Goal: Complete application form: Complete application form

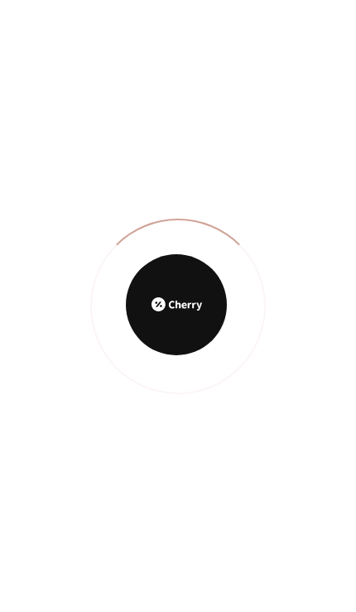
scroll to position [934, 0]
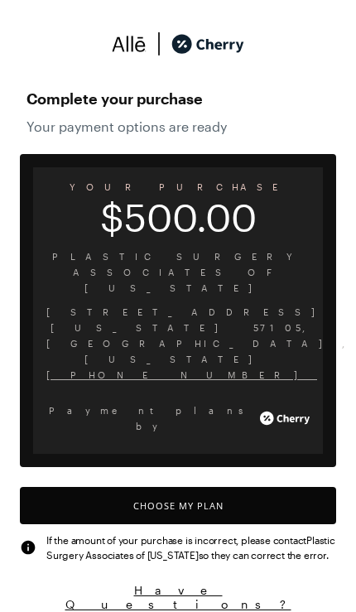
click at [180, 487] on button "Choose My Plan" at bounding box center [178, 505] width 316 height 37
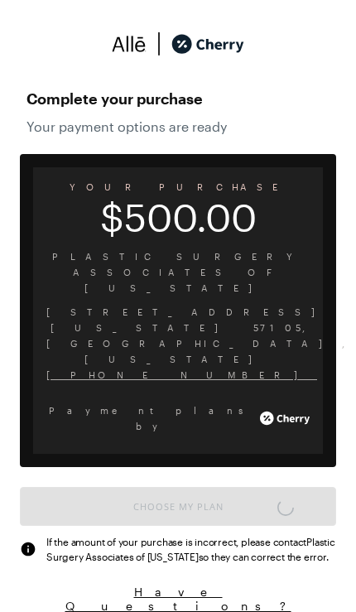
scroll to position [1369, 0]
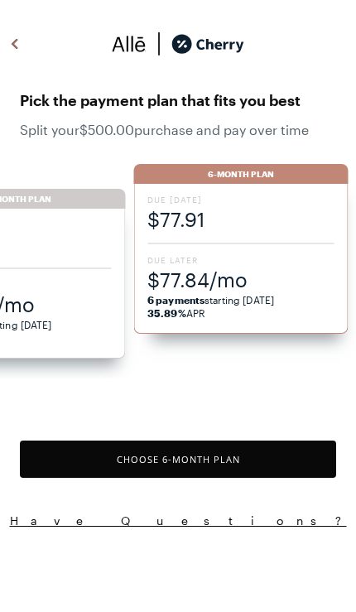
click at [178, 239] on div "Due [DATE] $77.91 Due Later $77.84/mo 6 payments starting [DATE] 35.89% APR" at bounding box center [240, 259] width 214 height 150
click at [115, 460] on button "Choose 6 -Month Plan" at bounding box center [178, 459] width 316 height 37
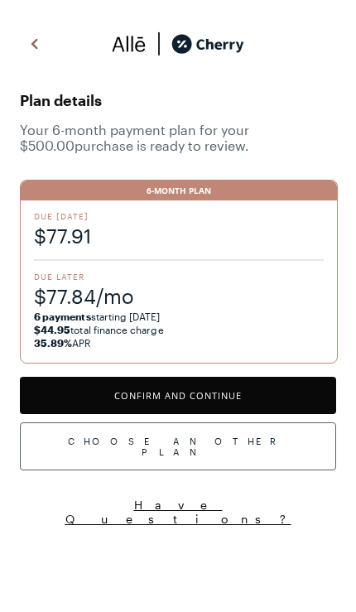
click at [103, 390] on button "Confirm and Continue" at bounding box center [178, 395] width 316 height 37
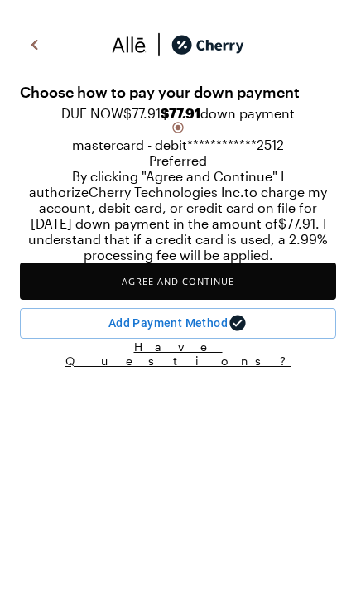
click at [276, 300] on button "Agree and Continue" at bounding box center [178, 280] width 316 height 37
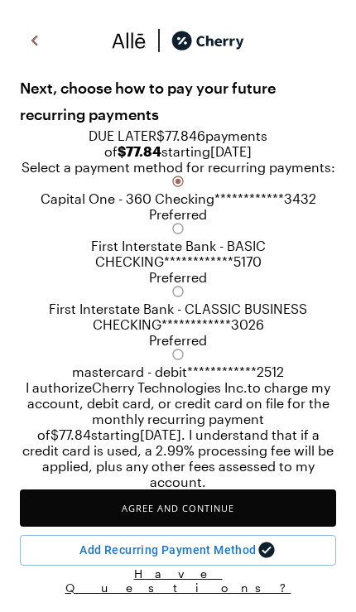
scroll to position [88, 0]
click at [59, 586] on input "A" at bounding box center [178, 302] width 356 height 612
radio input "true"
click at [251, 527] on button "Agree and Continue" at bounding box center [178, 507] width 316 height 37
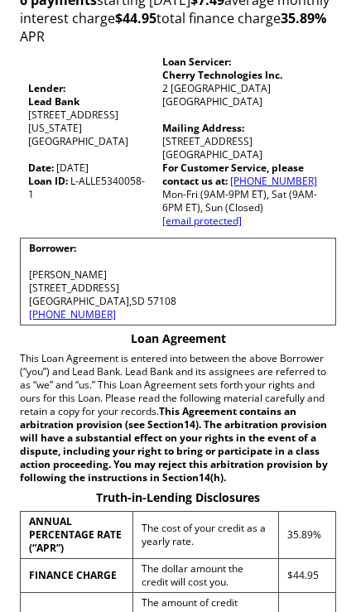
scroll to position [110, 0]
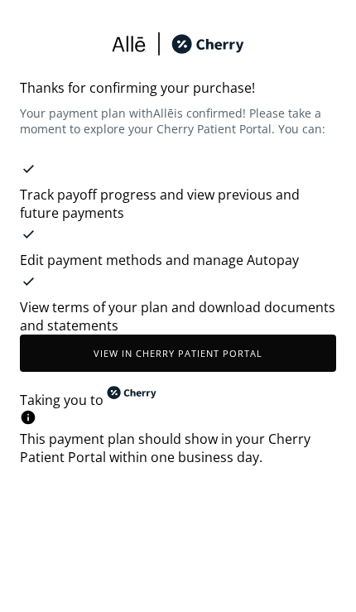
click at [123, 347] on button "View in Cherry patient portal" at bounding box center [178, 353] width 316 height 37
